Goal: Task Accomplishment & Management: Use online tool/utility

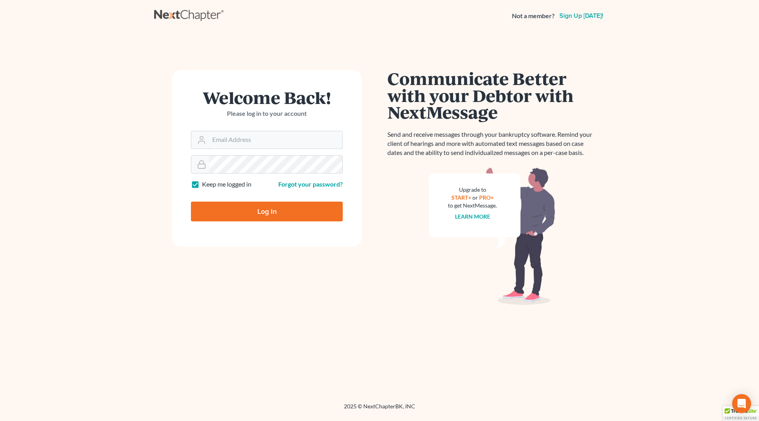
type input "[PERSON_NAME][EMAIL_ADDRESS][DOMAIN_NAME]"
click at [255, 213] on input "Log In" at bounding box center [267, 212] width 152 height 20
type input "Thinking..."
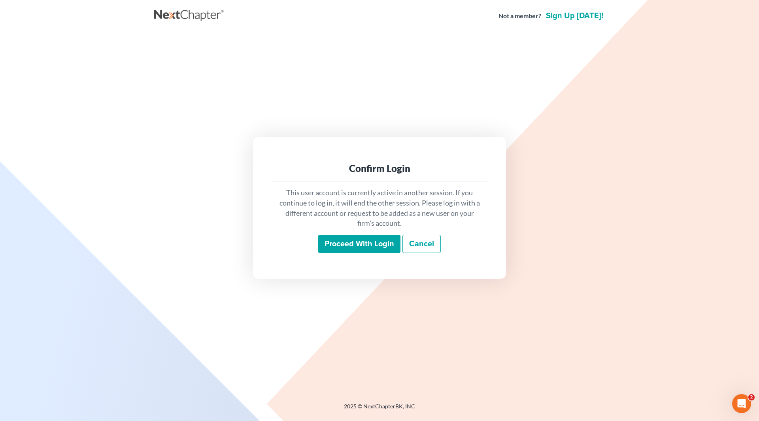
click at [337, 241] on input "Proceed with login" at bounding box center [359, 244] width 82 height 18
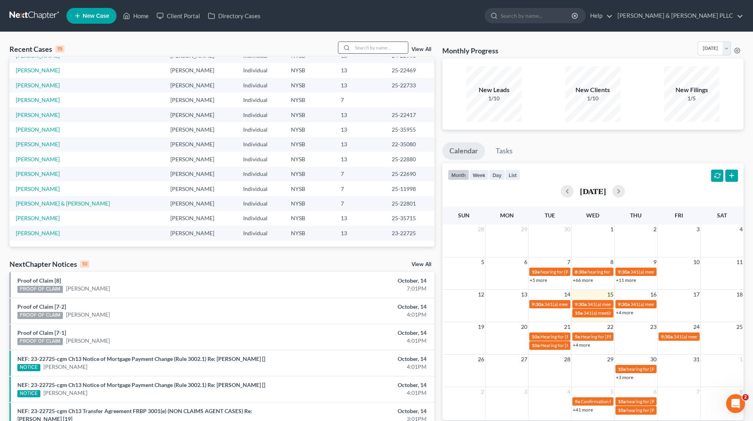
click at [391, 45] on input "search" at bounding box center [380, 47] width 55 height 11
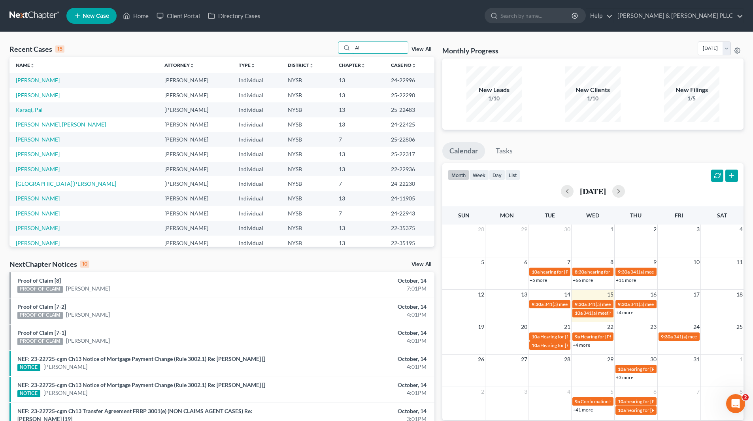
type input "Al"
